Goal: Find specific page/section: Find specific page/section

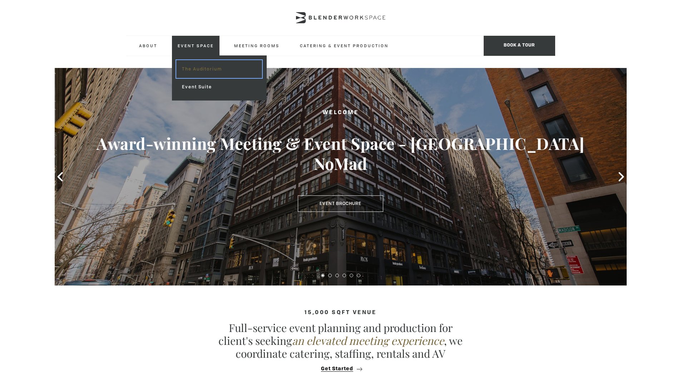
click at [210, 72] on link "The Auditorium" at bounding box center [218, 69] width 85 height 18
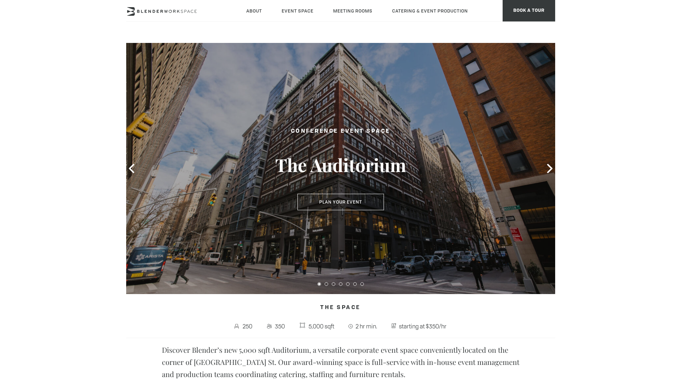
click at [548, 171] on icon at bounding box center [549, 168] width 9 height 9
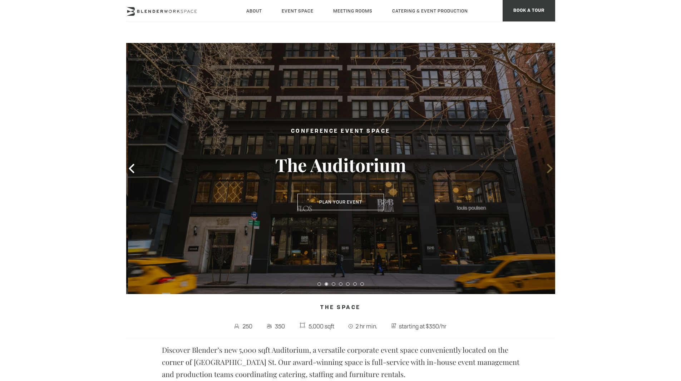
click at [548, 170] on icon at bounding box center [549, 168] width 9 height 9
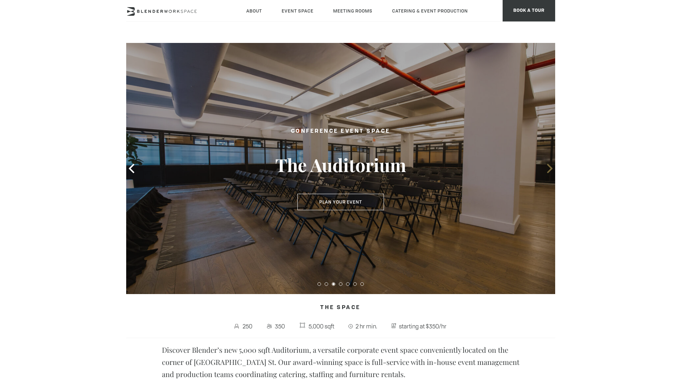
click at [547, 170] on icon at bounding box center [549, 168] width 9 height 9
